Goal: Navigation & Orientation: Go to known website

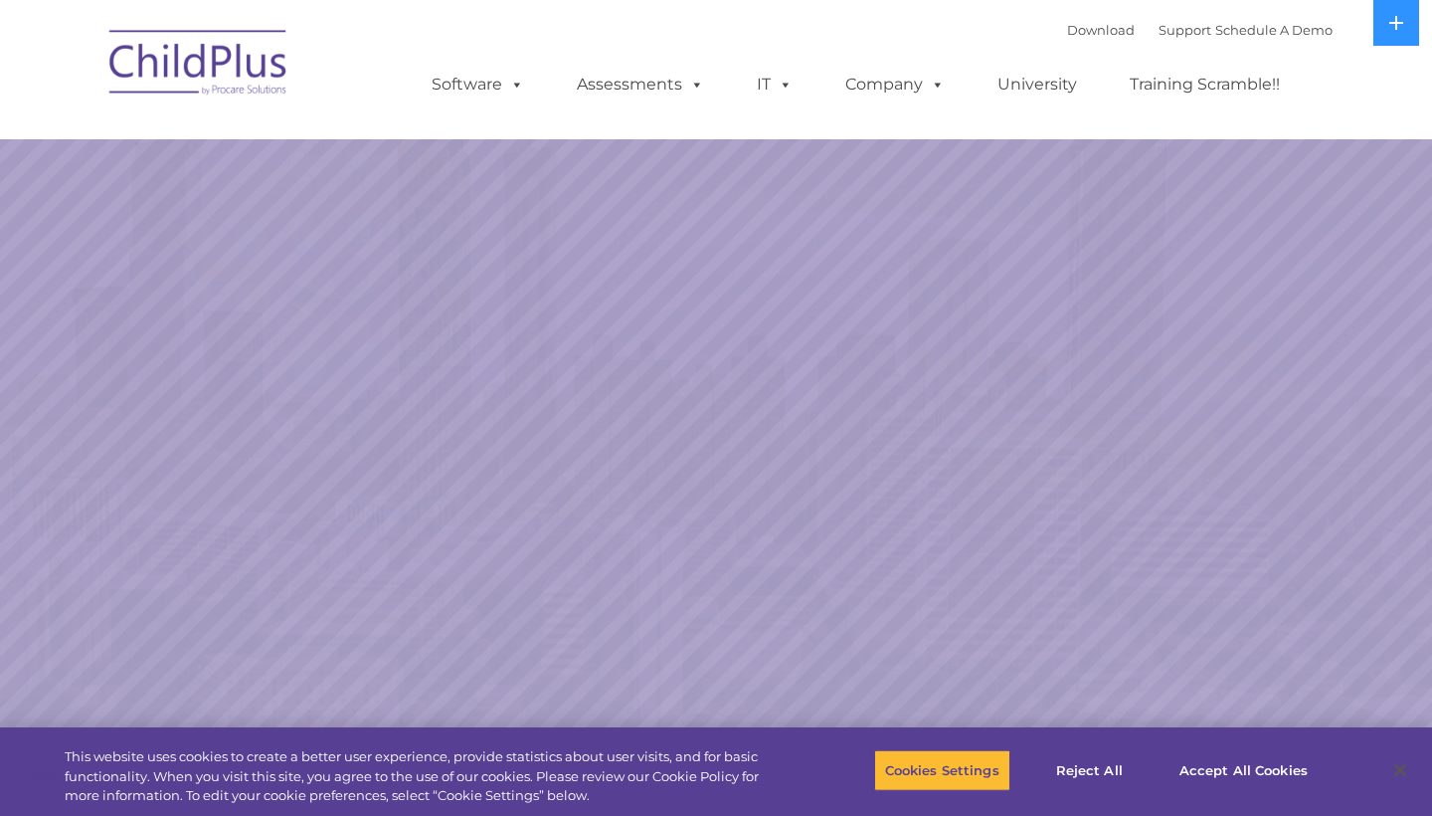
select select "MEDIUM"
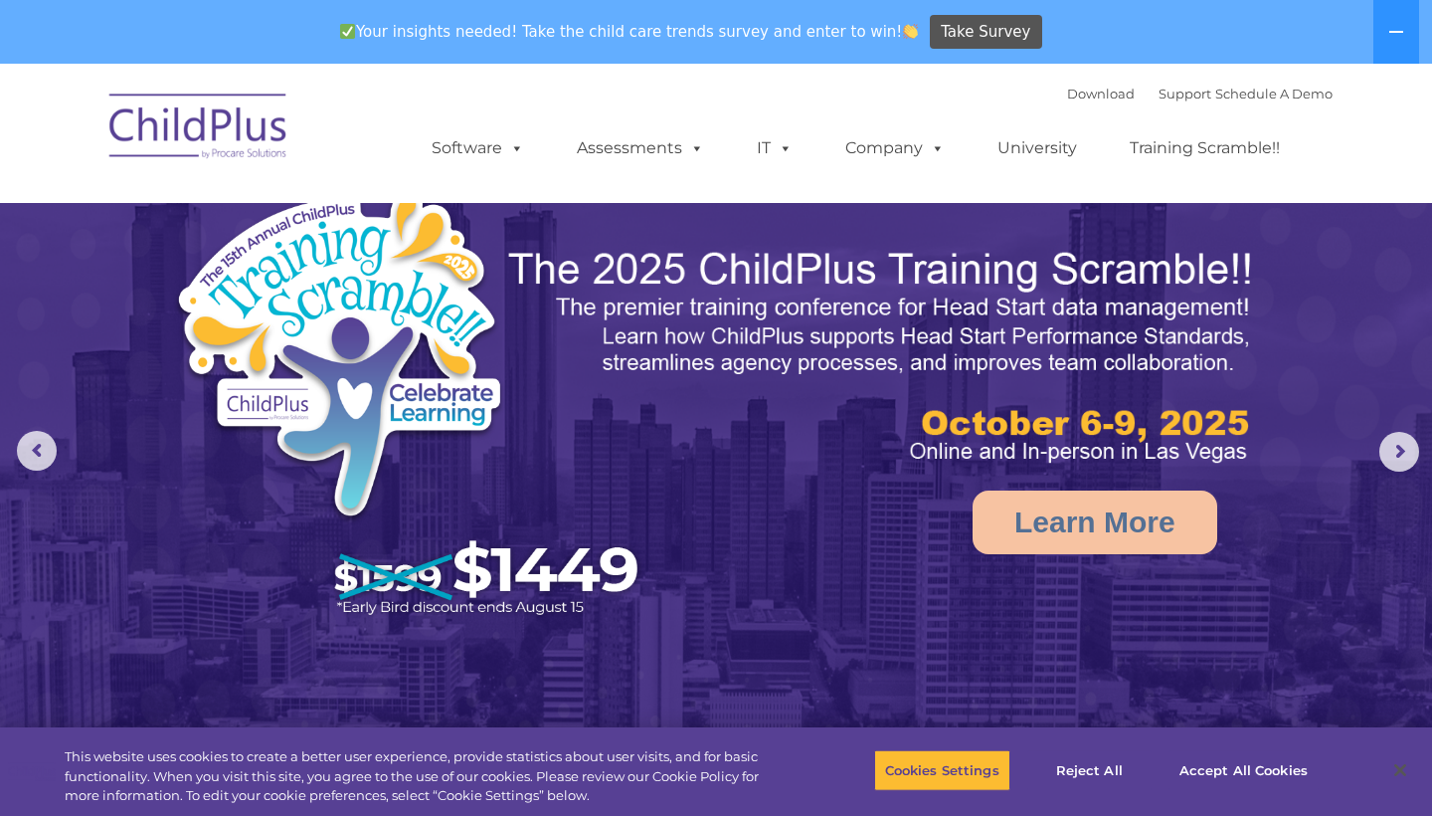
click at [280, 136] on img at bounding box center [198, 129] width 199 height 99
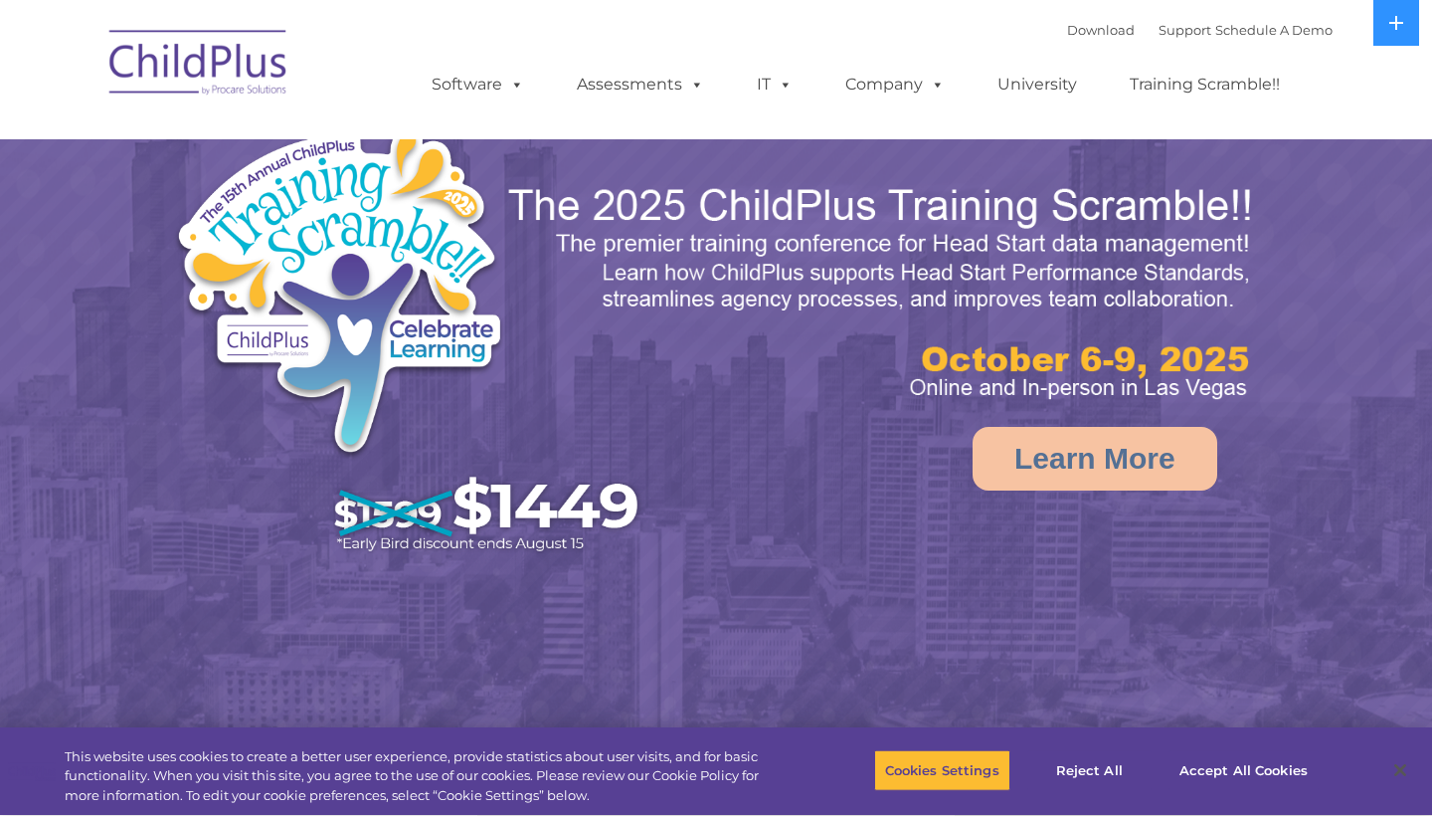
select select "MEDIUM"
